Goal: Task Accomplishment & Management: Manage account settings

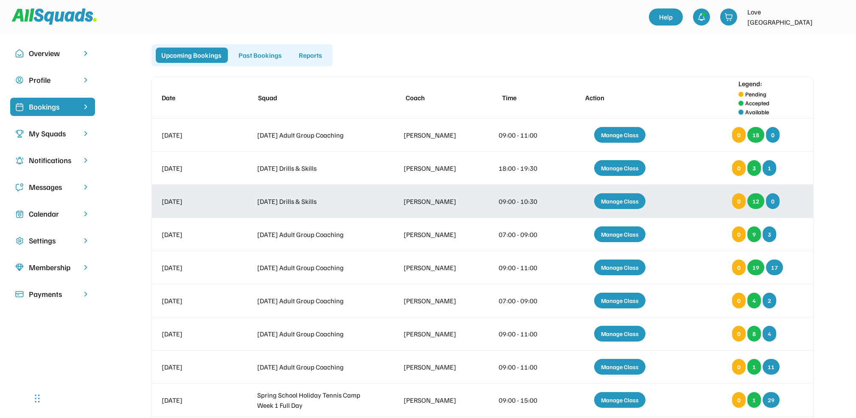
click at [617, 198] on div "Manage Class" at bounding box center [619, 201] width 51 height 16
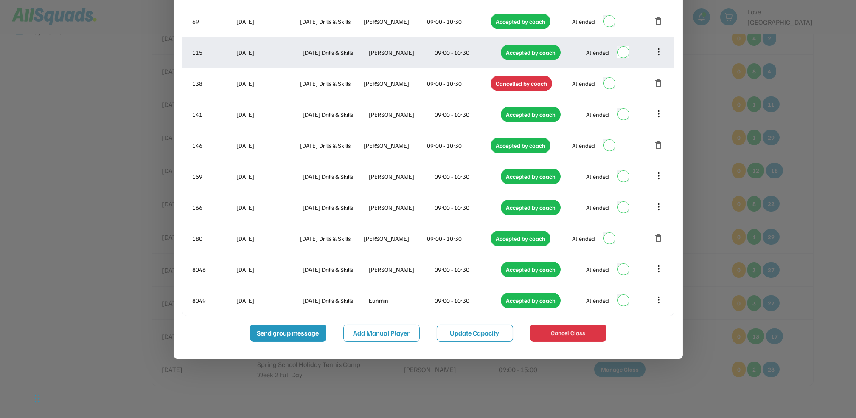
scroll to position [283, 0]
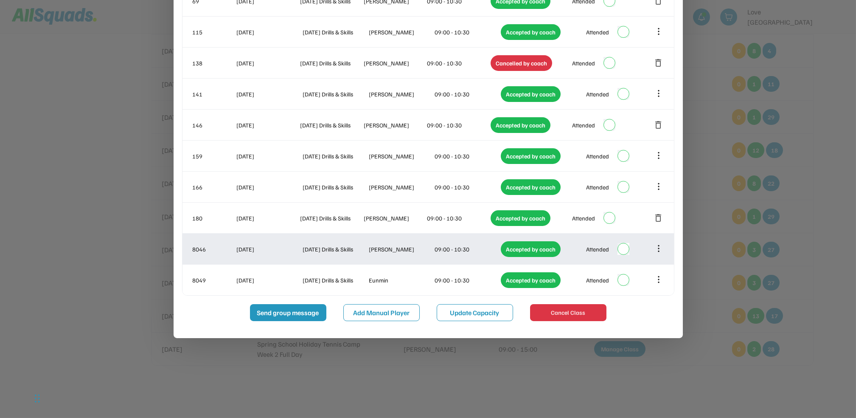
click at [656, 253] on icon at bounding box center [658, 248] width 9 height 9
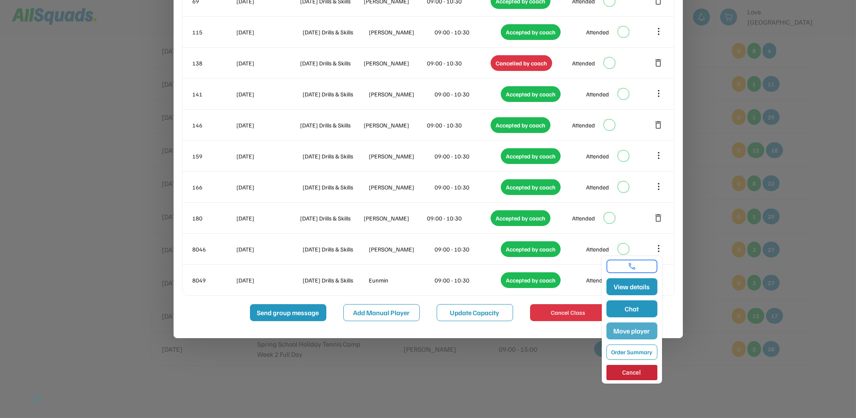
click at [641, 323] on button "Move player" at bounding box center [632, 330] width 51 height 17
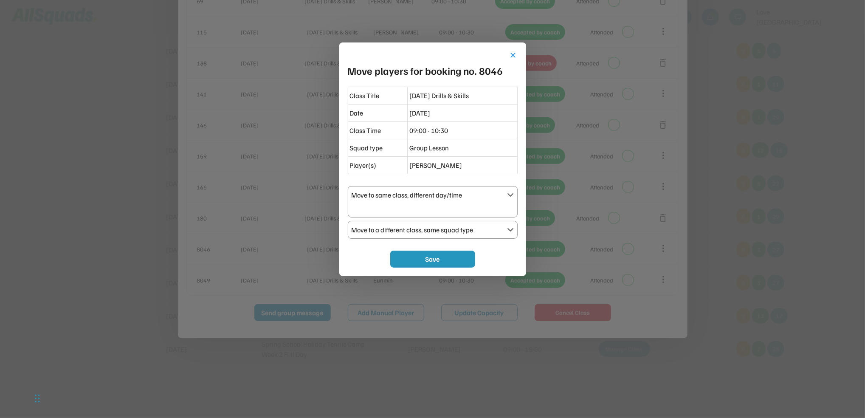
click at [438, 197] on div "Move to same class, different day/time" at bounding box center [428, 195] width 152 height 10
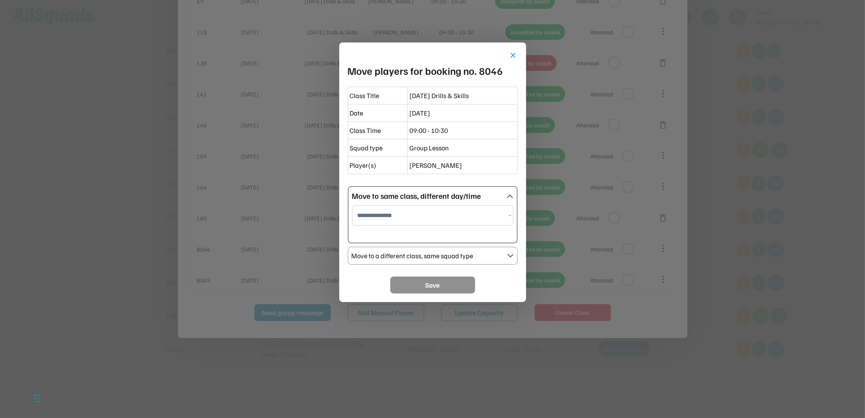
click at [429, 214] on select "**********" at bounding box center [432, 215] width 161 height 20
select select "**********"
click at [352, 205] on select "**********" at bounding box center [432, 215] width 161 height 20
click at [454, 284] on button "Save" at bounding box center [432, 284] width 85 height 17
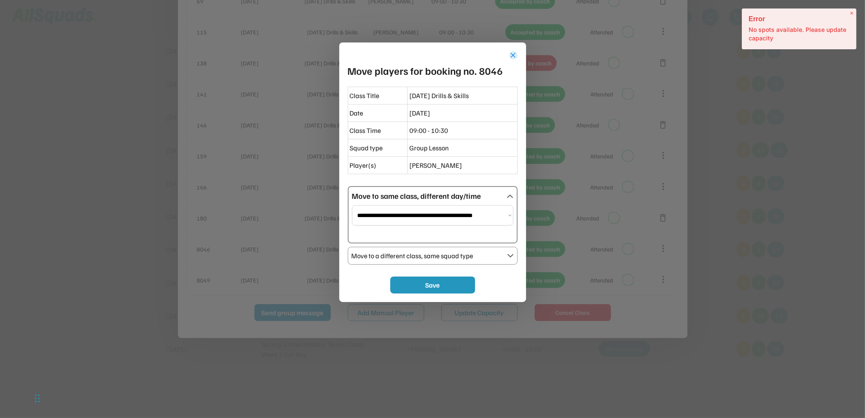
click at [514, 56] on button "close" at bounding box center [513, 55] width 8 height 8
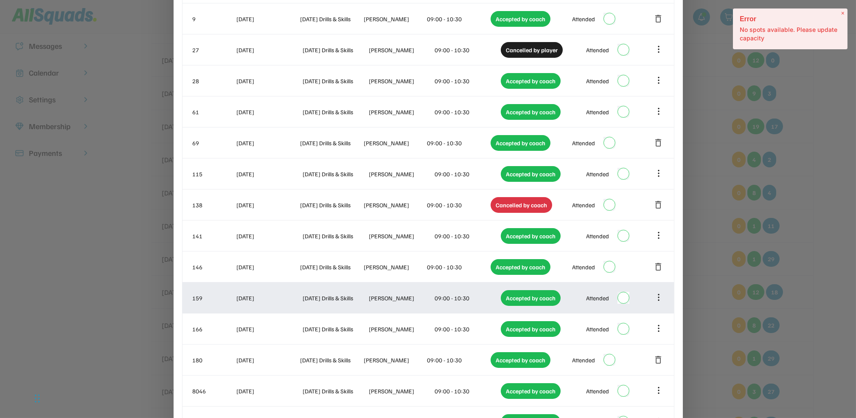
scroll to position [0, 0]
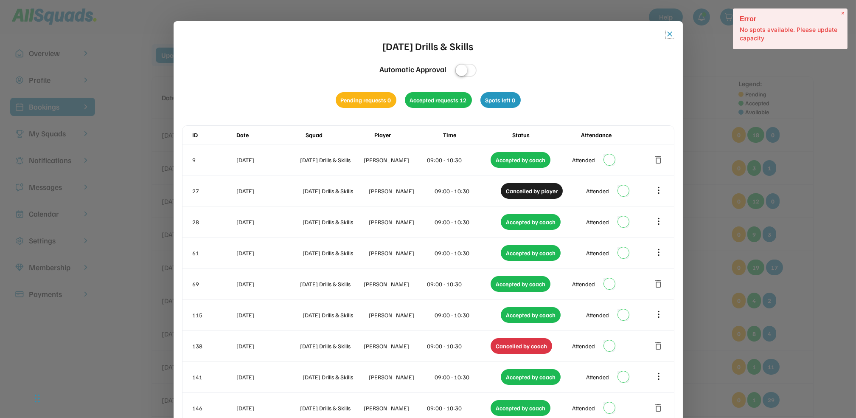
click at [669, 35] on button "close" at bounding box center [670, 34] width 8 height 8
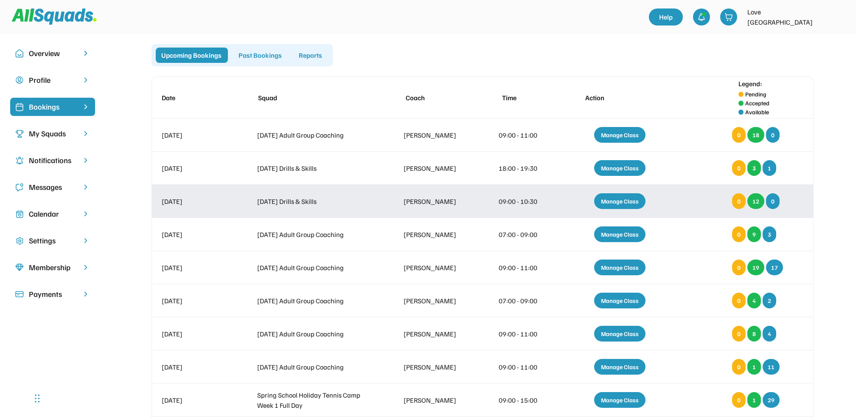
click at [634, 206] on div "Manage Class" at bounding box center [619, 201] width 51 height 16
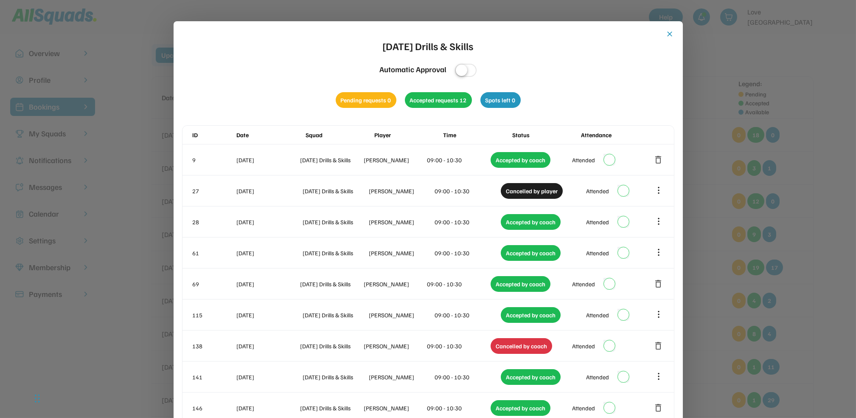
click at [670, 34] on button "close" at bounding box center [670, 34] width 8 height 8
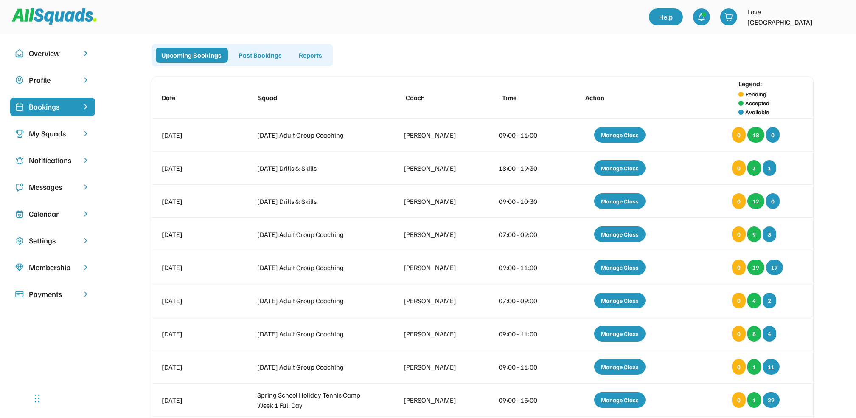
click at [253, 60] on div "Past Bookings" at bounding box center [260, 55] width 55 height 15
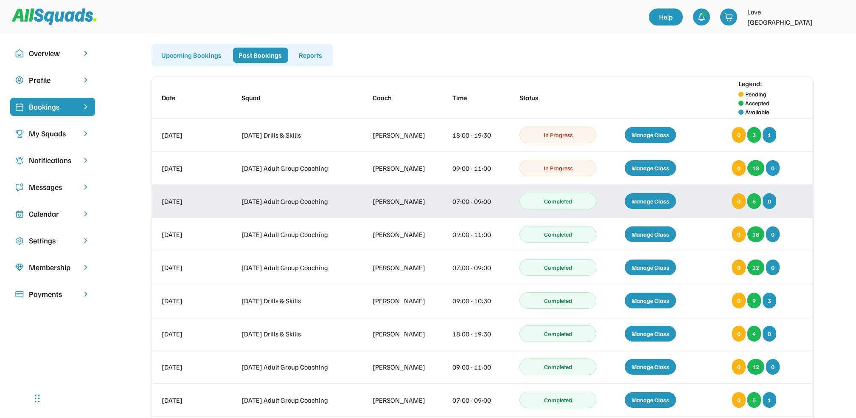
click at [656, 204] on div "Manage Class" at bounding box center [650, 201] width 51 height 16
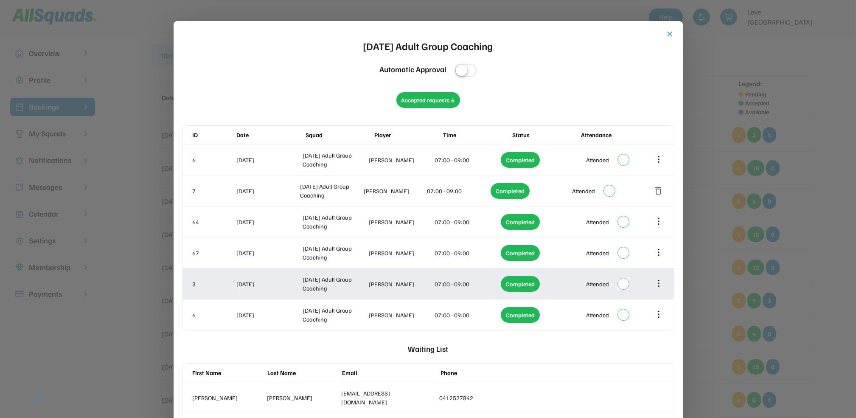
click at [655, 283] on icon at bounding box center [658, 283] width 9 height 9
click at [659, 283] on icon at bounding box center [659, 284] width 0 height 6
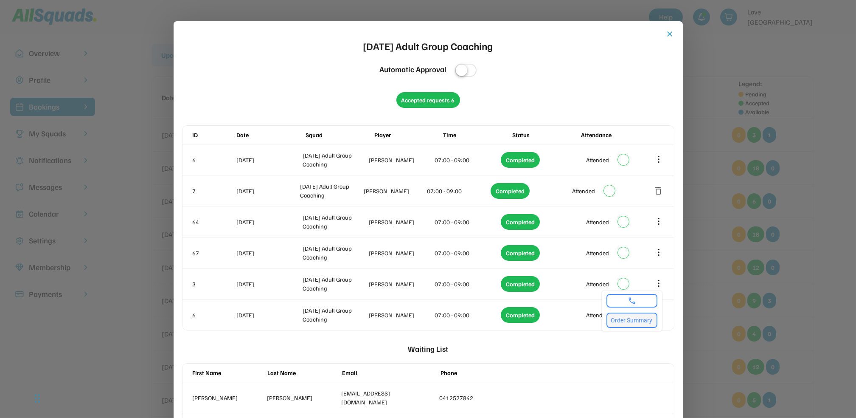
click at [642, 318] on button "Order Summary" at bounding box center [632, 319] width 51 height 15
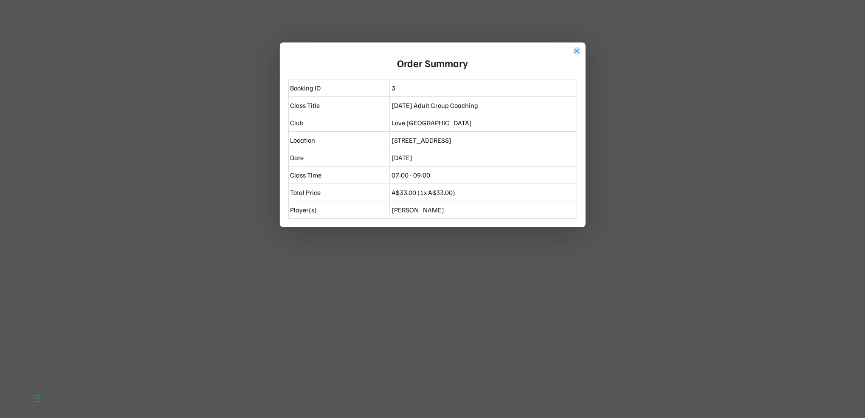
click at [577, 51] on button "close" at bounding box center [577, 51] width 8 height 8
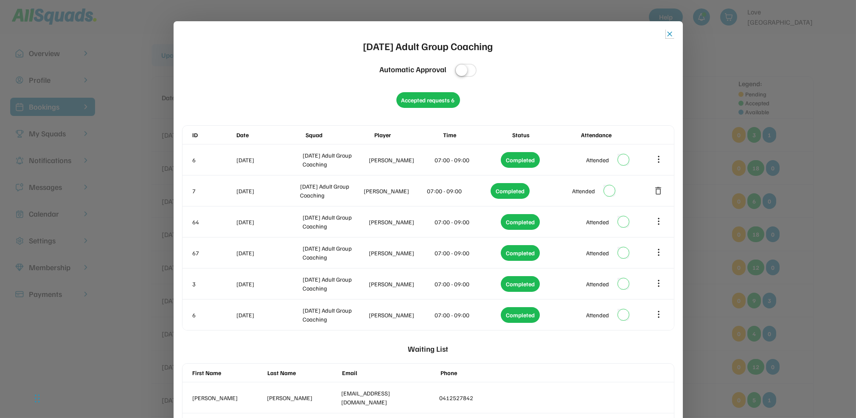
click at [669, 34] on button "close" at bounding box center [670, 34] width 8 height 8
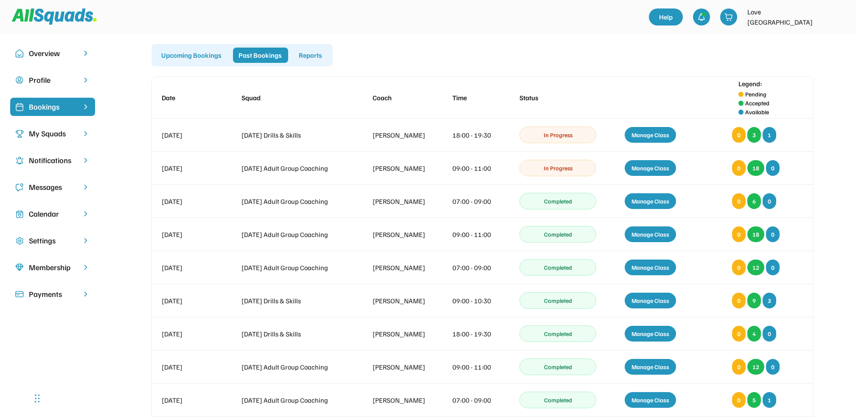
click at [178, 56] on div "Upcoming Bookings" at bounding box center [192, 55] width 72 height 15
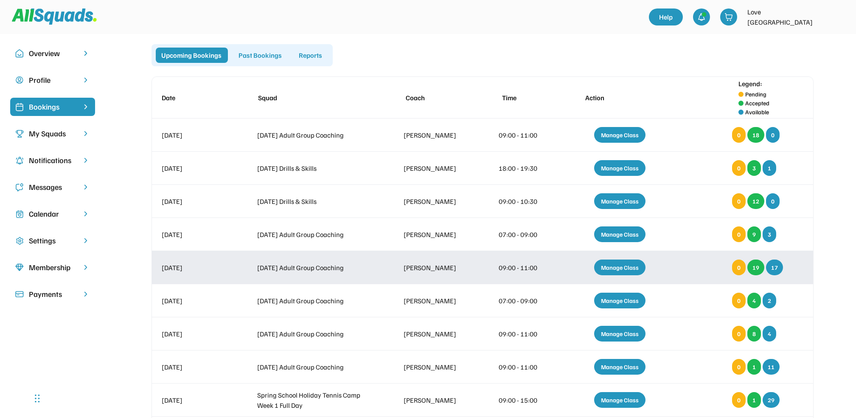
click at [616, 266] on div "Manage Class" at bounding box center [619, 267] width 51 height 16
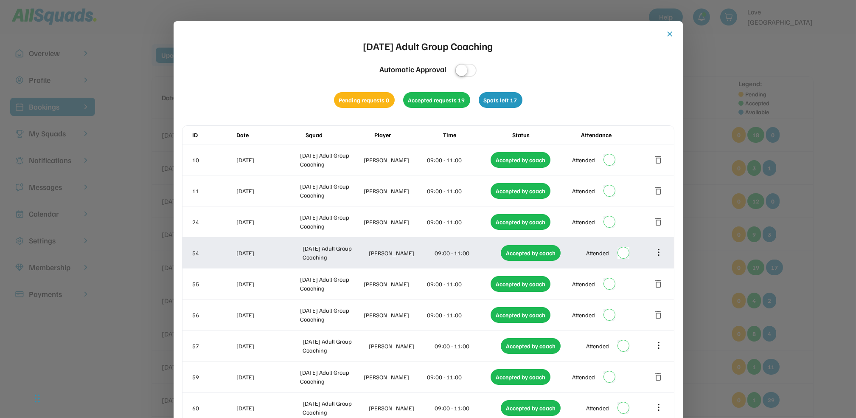
scroll to position [56, 0]
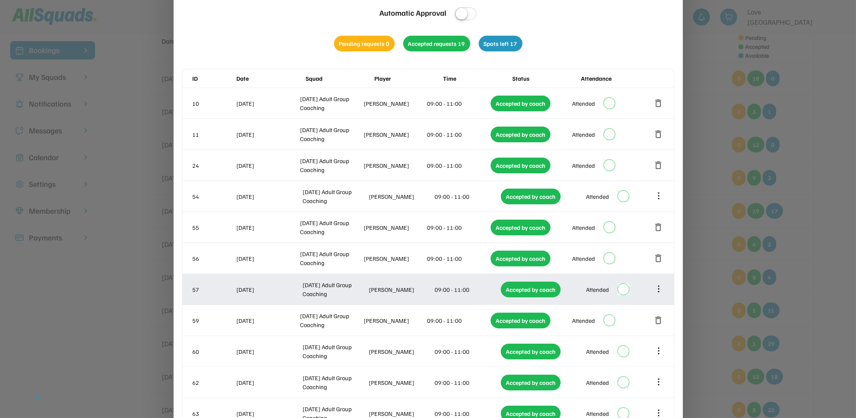
click at [657, 294] on div at bounding box center [659, 289] width 10 height 10
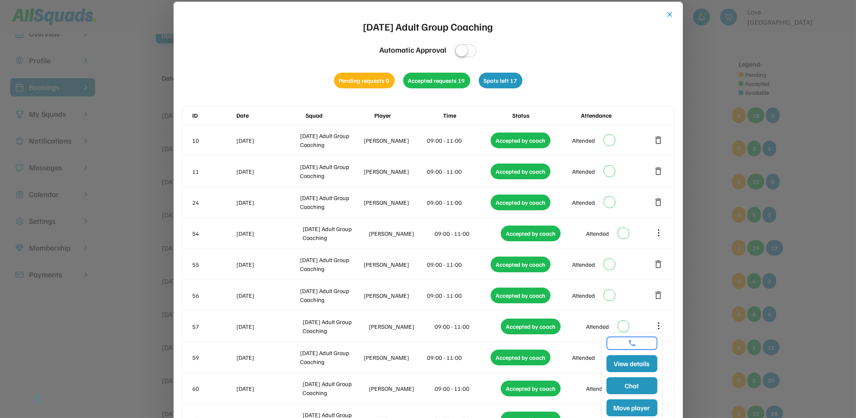
scroll to position [0, 0]
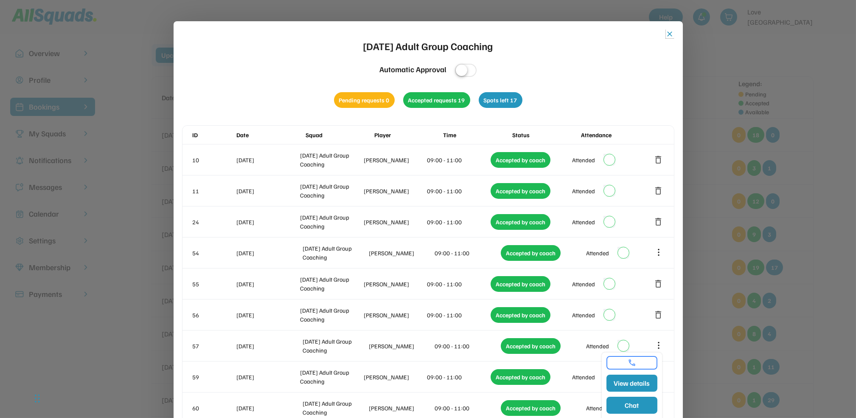
click at [671, 35] on button "close" at bounding box center [670, 34] width 8 height 8
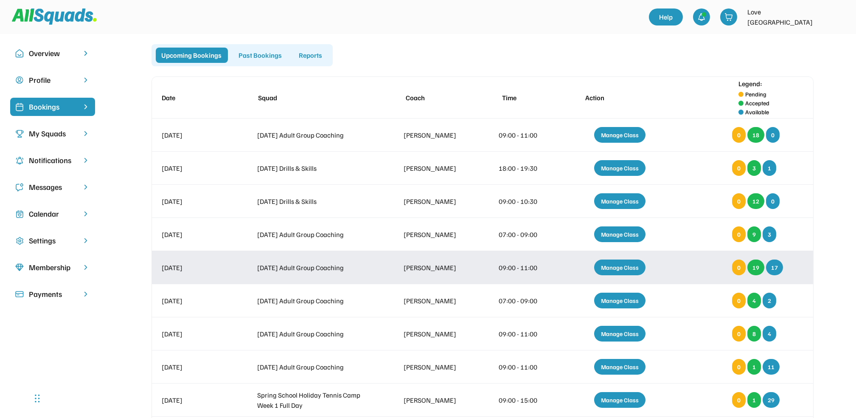
click at [622, 267] on div "Manage Class" at bounding box center [619, 267] width 51 height 16
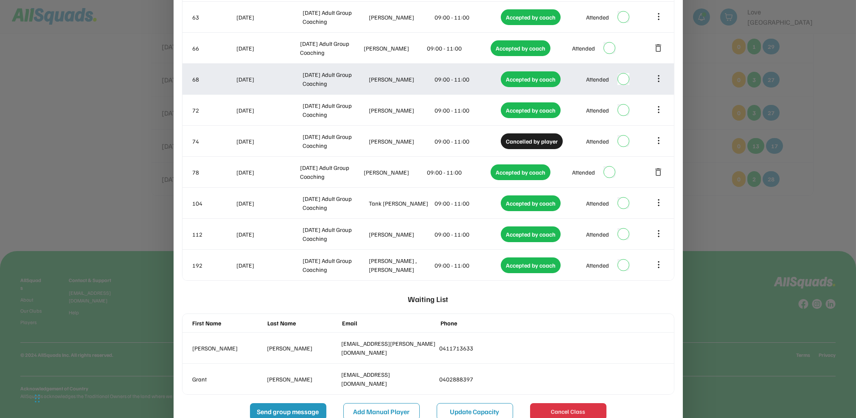
scroll to position [472, 0]
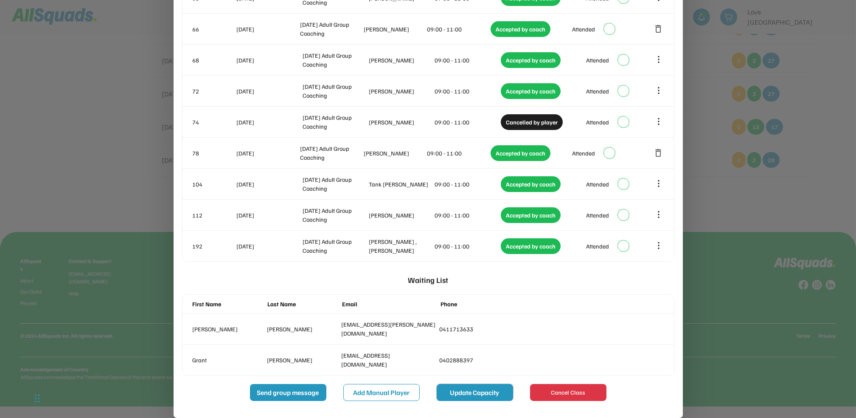
click at [473, 396] on button "Update Capacity" at bounding box center [475, 392] width 76 height 17
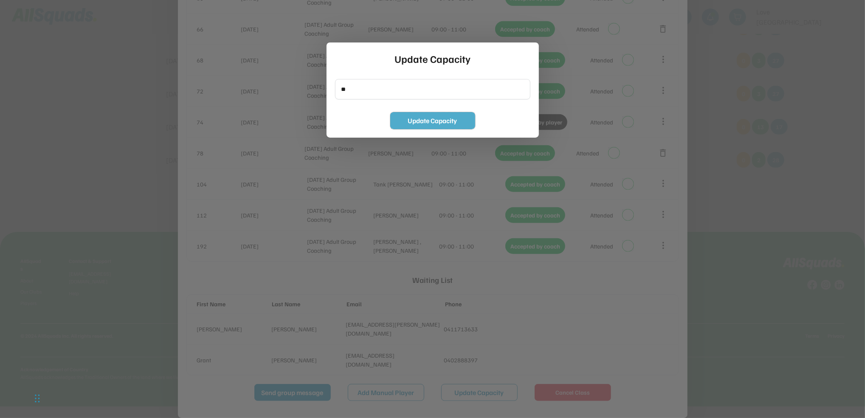
click at [415, 121] on button "Update Capacity" at bounding box center [432, 120] width 85 height 17
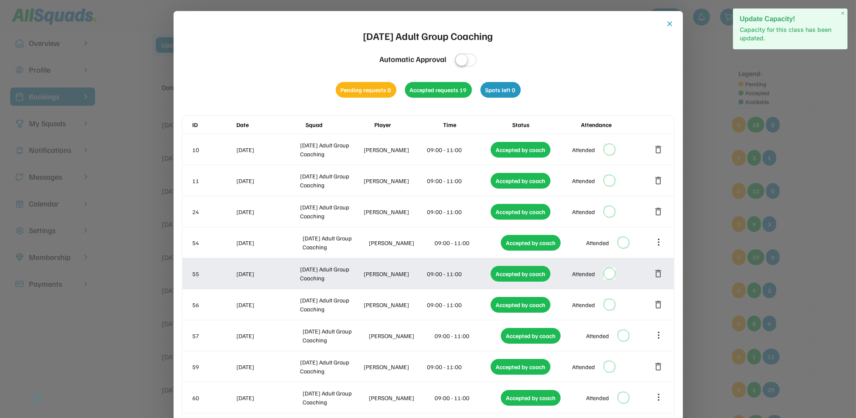
scroll to position [0, 0]
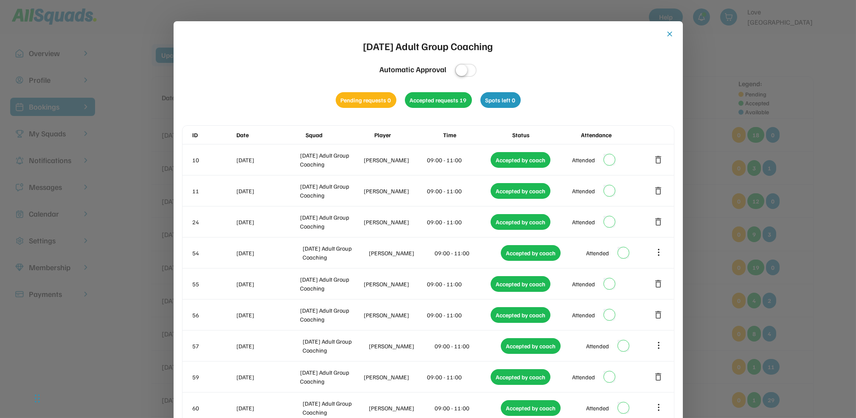
click at [670, 30] on button "close" at bounding box center [670, 34] width 8 height 8
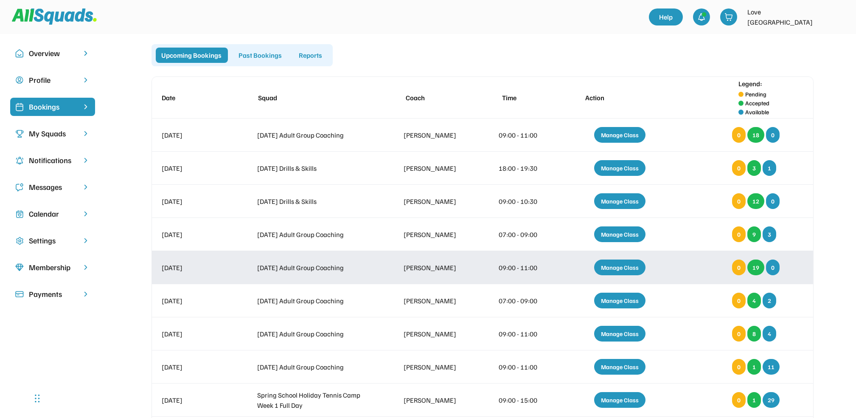
click at [614, 264] on div "Manage Class" at bounding box center [619, 267] width 51 height 16
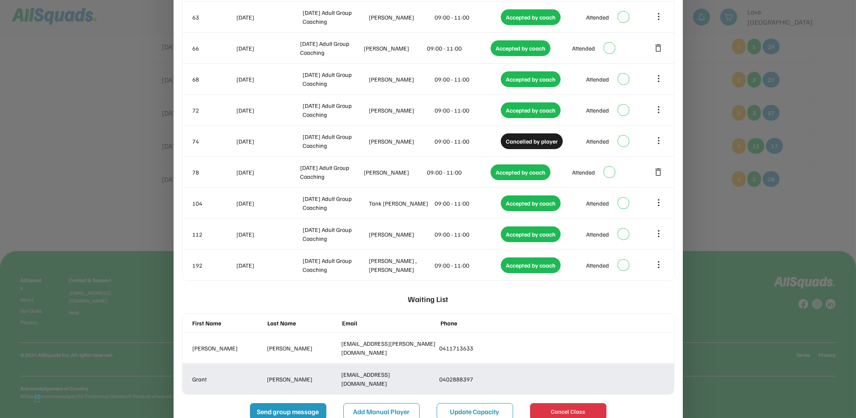
scroll to position [472, 0]
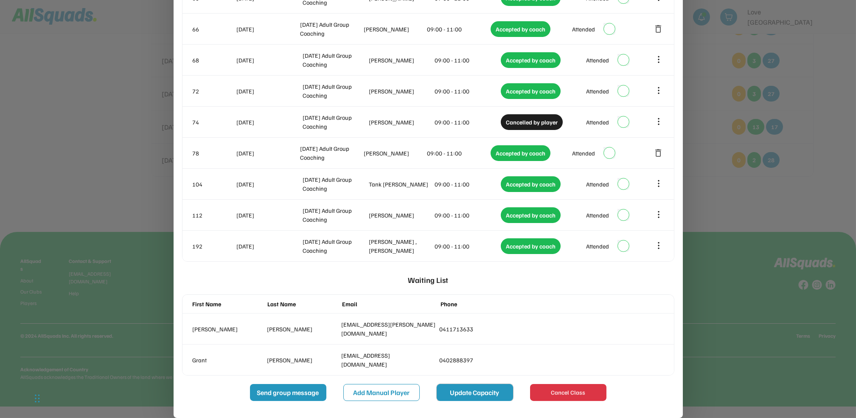
click at [442, 391] on button "Update Capacity" at bounding box center [475, 392] width 76 height 17
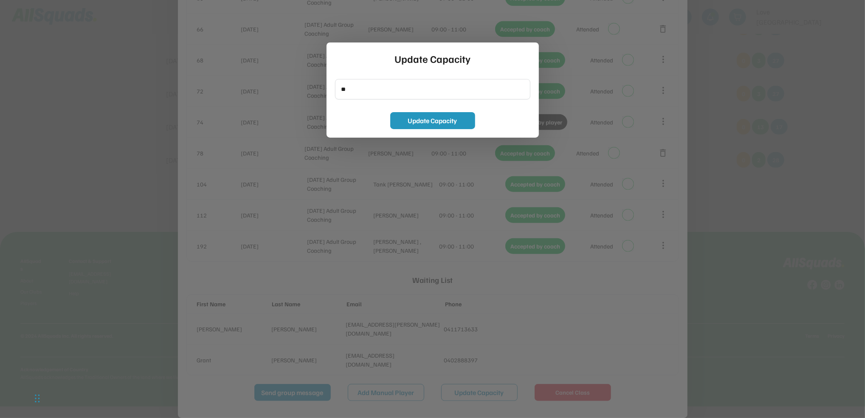
click at [728, 63] on div at bounding box center [432, 209] width 865 height 418
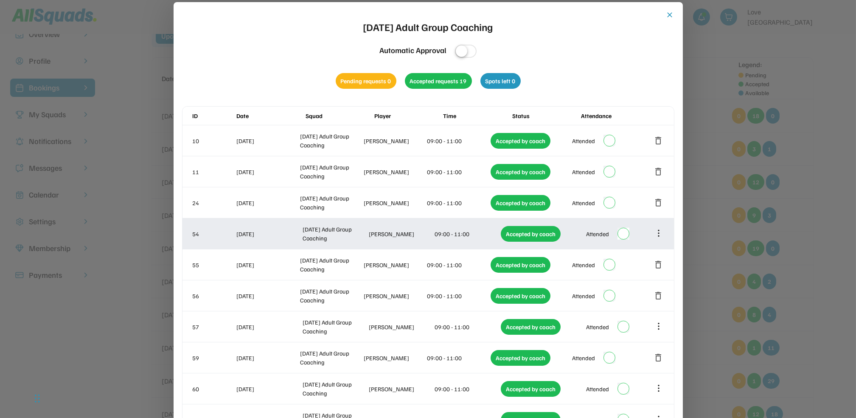
scroll to position [0, 0]
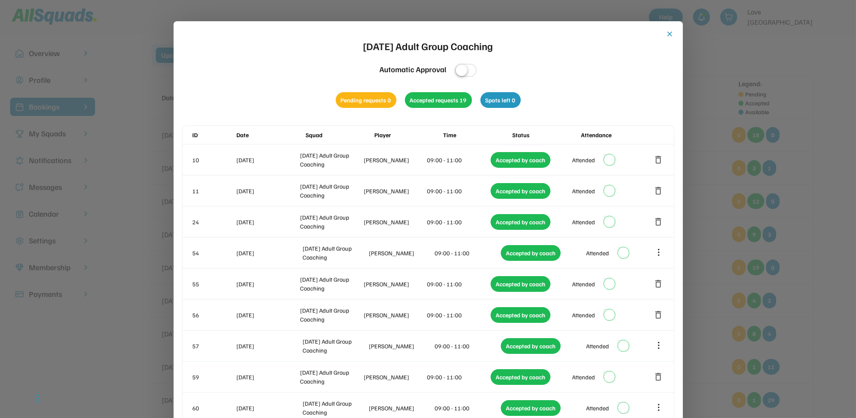
click at [671, 32] on button "close" at bounding box center [670, 34] width 8 height 8
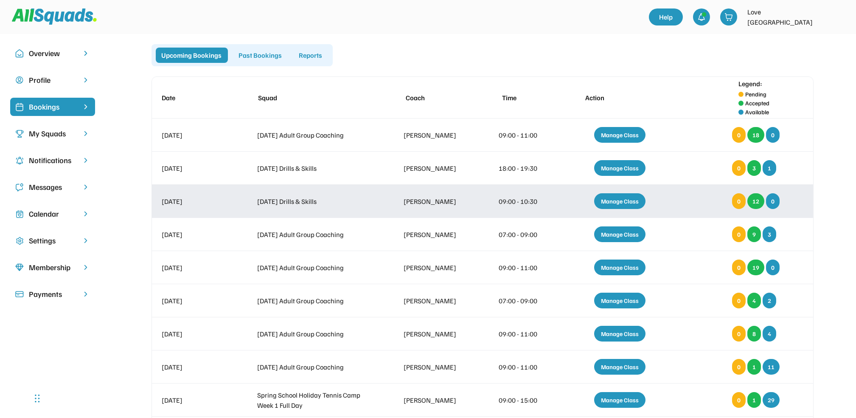
click at [629, 203] on div "Manage Class" at bounding box center [619, 201] width 51 height 16
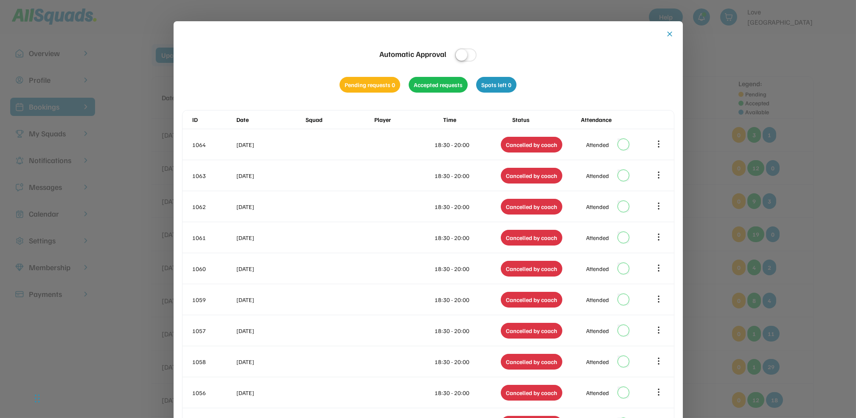
click at [672, 34] on button "close" at bounding box center [670, 34] width 8 height 8
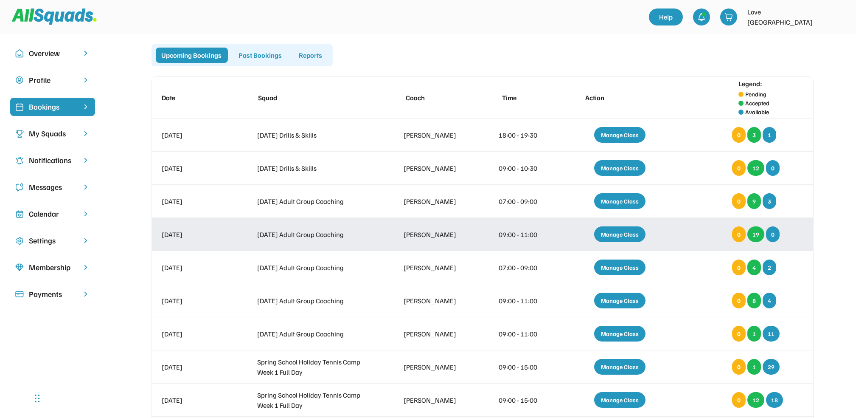
click at [614, 235] on div "Manage Class" at bounding box center [619, 234] width 51 height 16
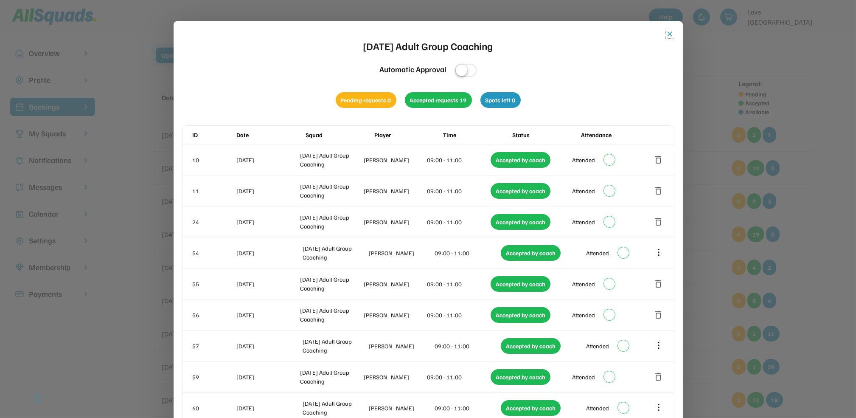
click at [671, 32] on button "close" at bounding box center [670, 34] width 8 height 8
